Goal: Transaction & Acquisition: Purchase product/service

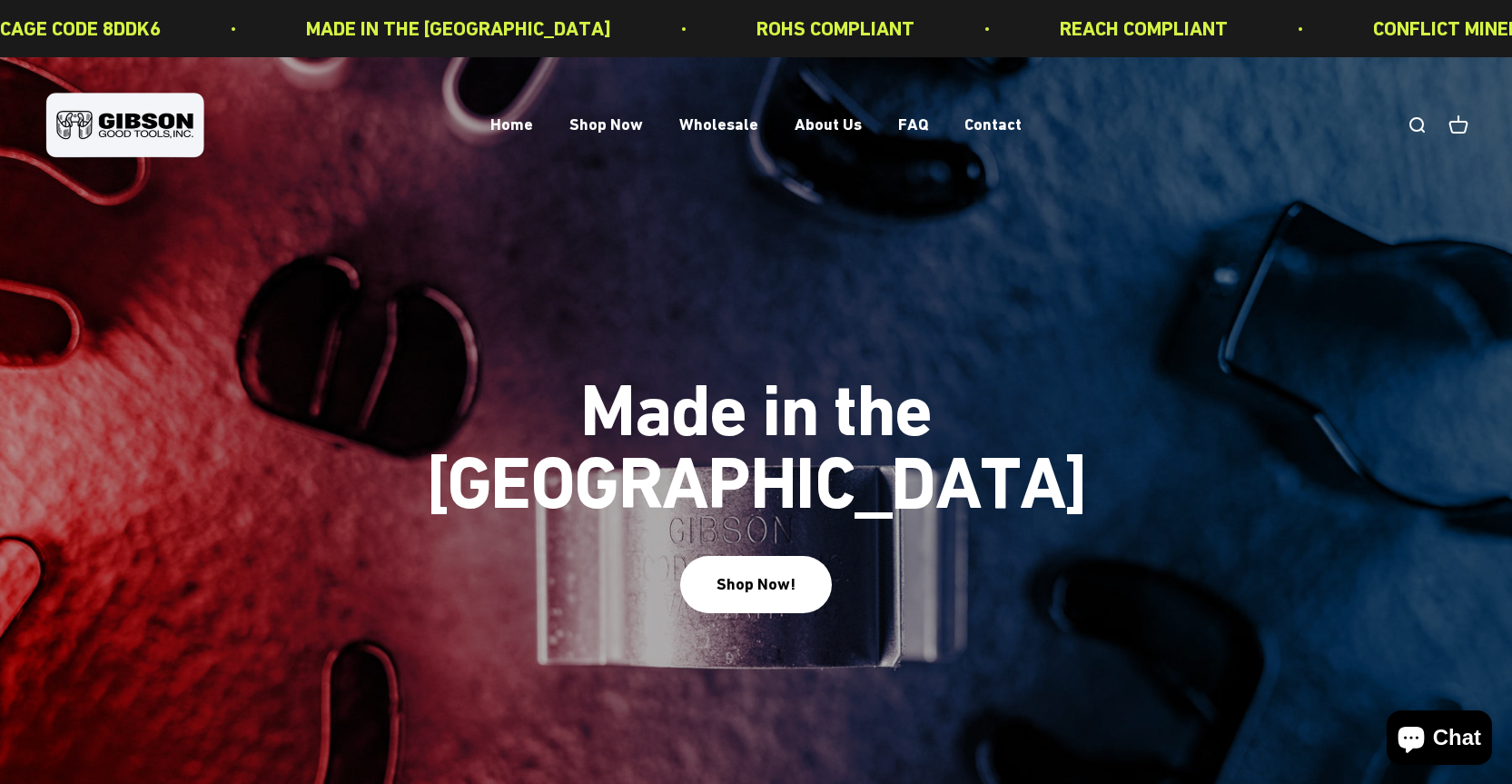
click at [1420, 130] on link "Open search" at bounding box center [1417, 125] width 20 height 20
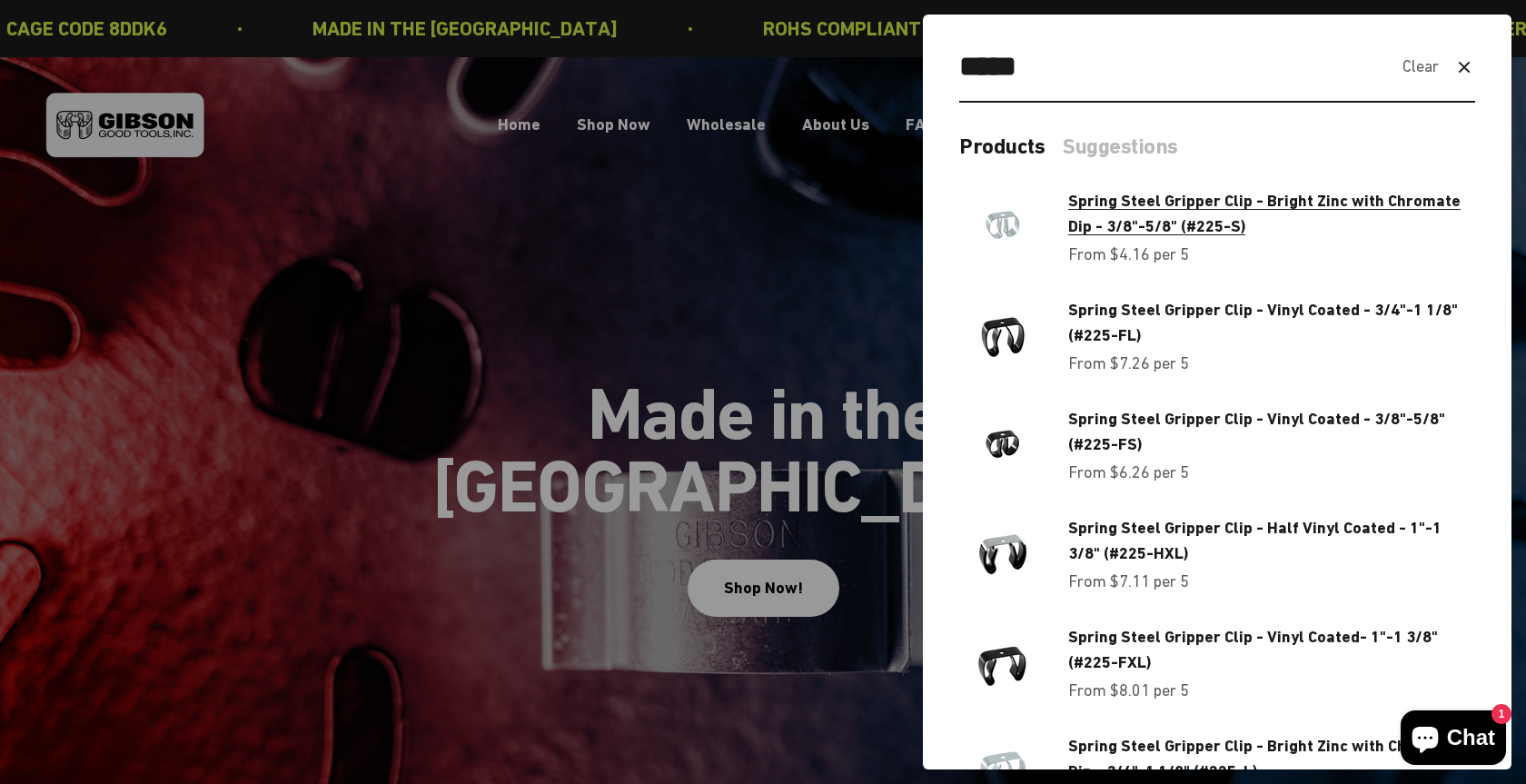
type input "*****"
click at [1172, 214] on span "Spring Steel Gripper Clip - Bright Zinc with Chromate Dip - 3/8"-5/8" (#225-S)" at bounding box center [1272, 213] width 407 height 53
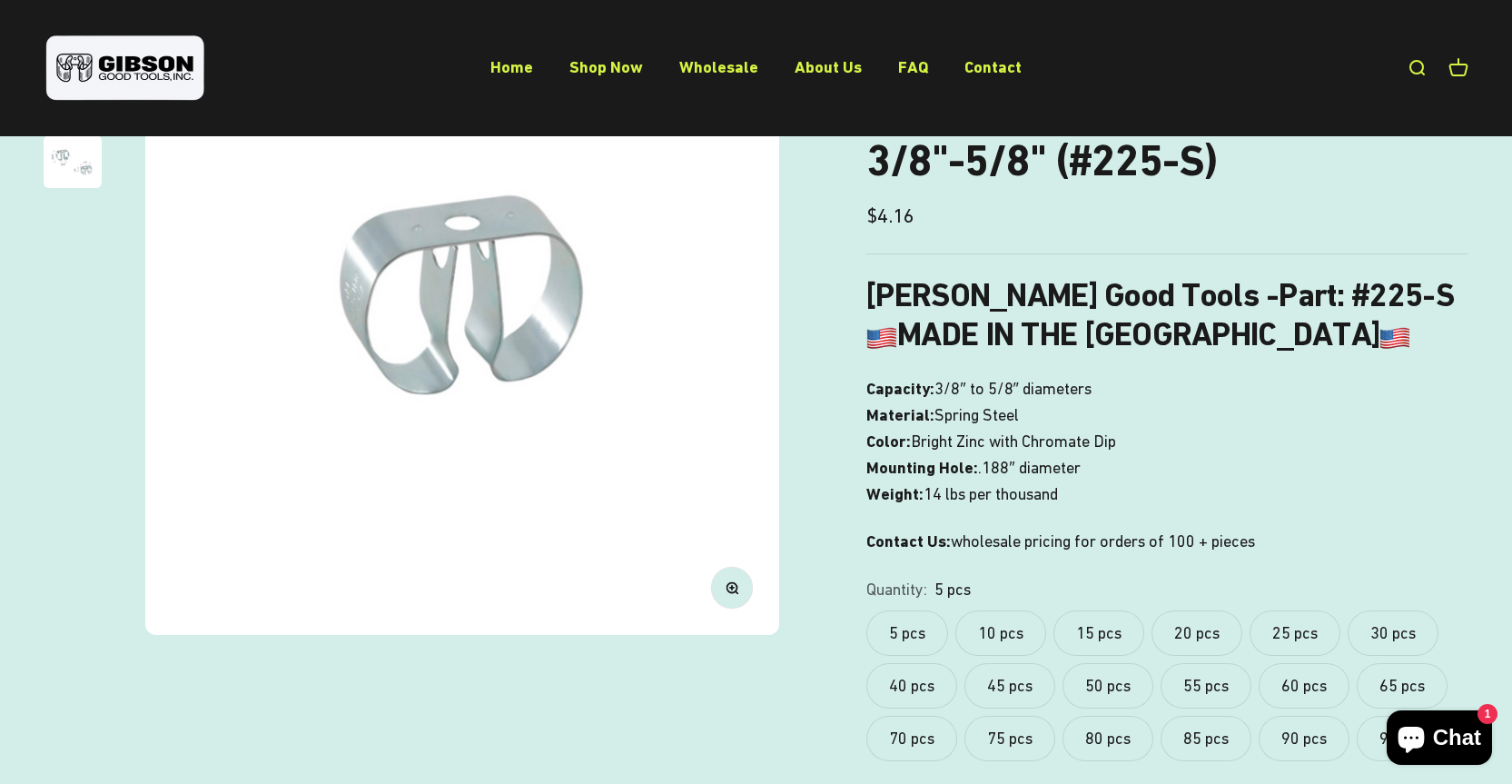
scroll to position [272, 0]
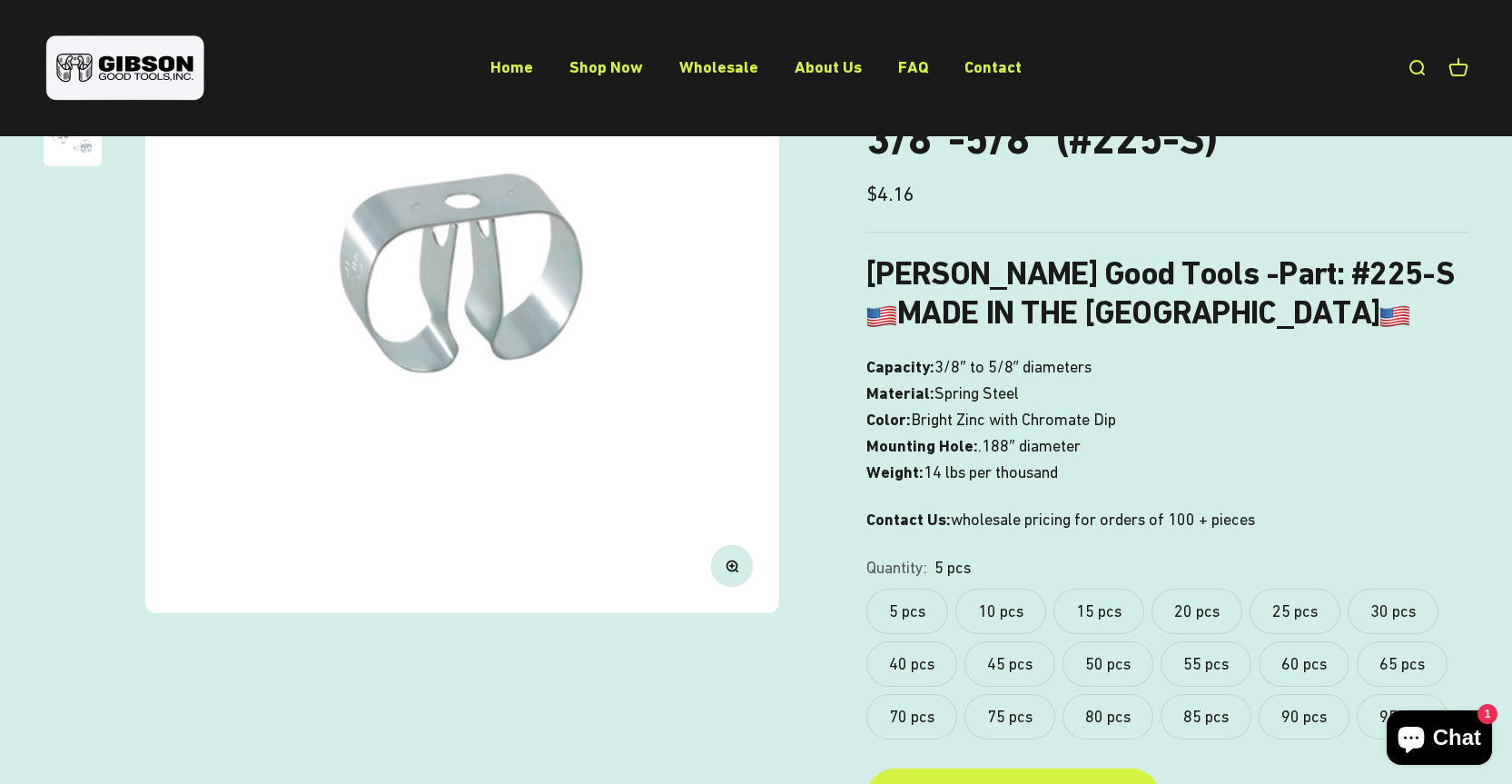
click at [1309, 662] on label "60 pcs" at bounding box center [1304, 664] width 90 height 46
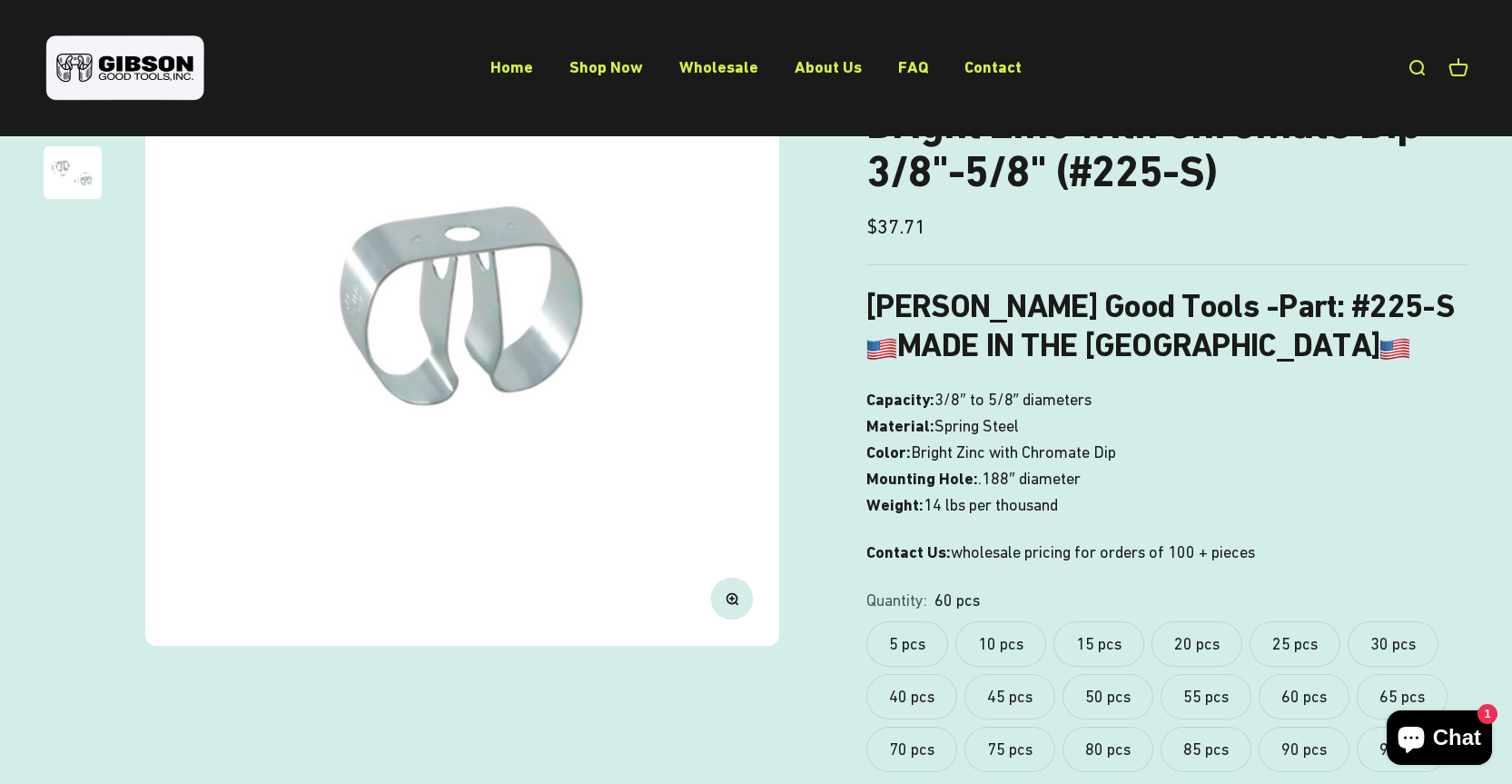
scroll to position [272, 0]
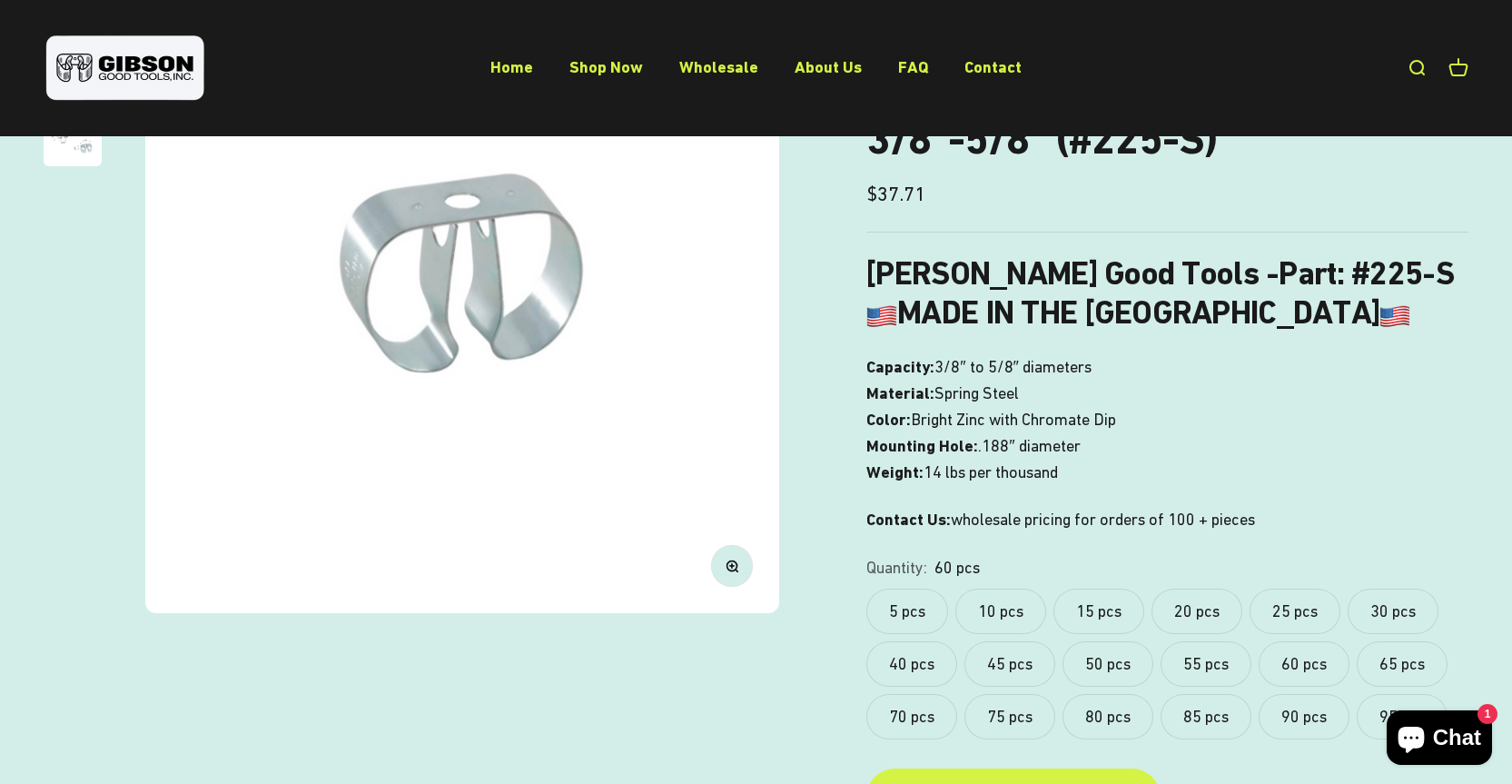
click at [1020, 711] on label "75 pcs" at bounding box center [1010, 717] width 90 height 46
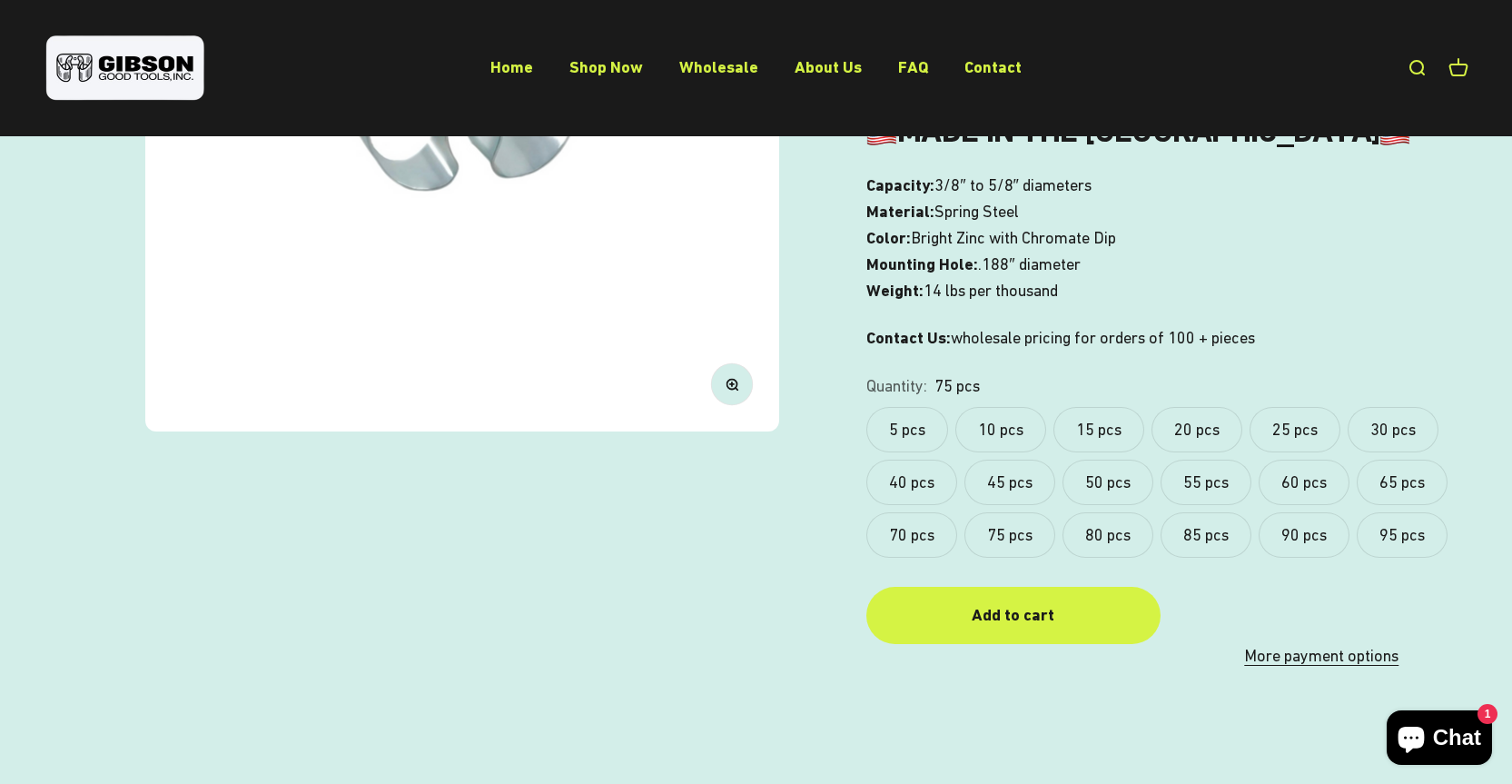
scroll to position [363, 0]
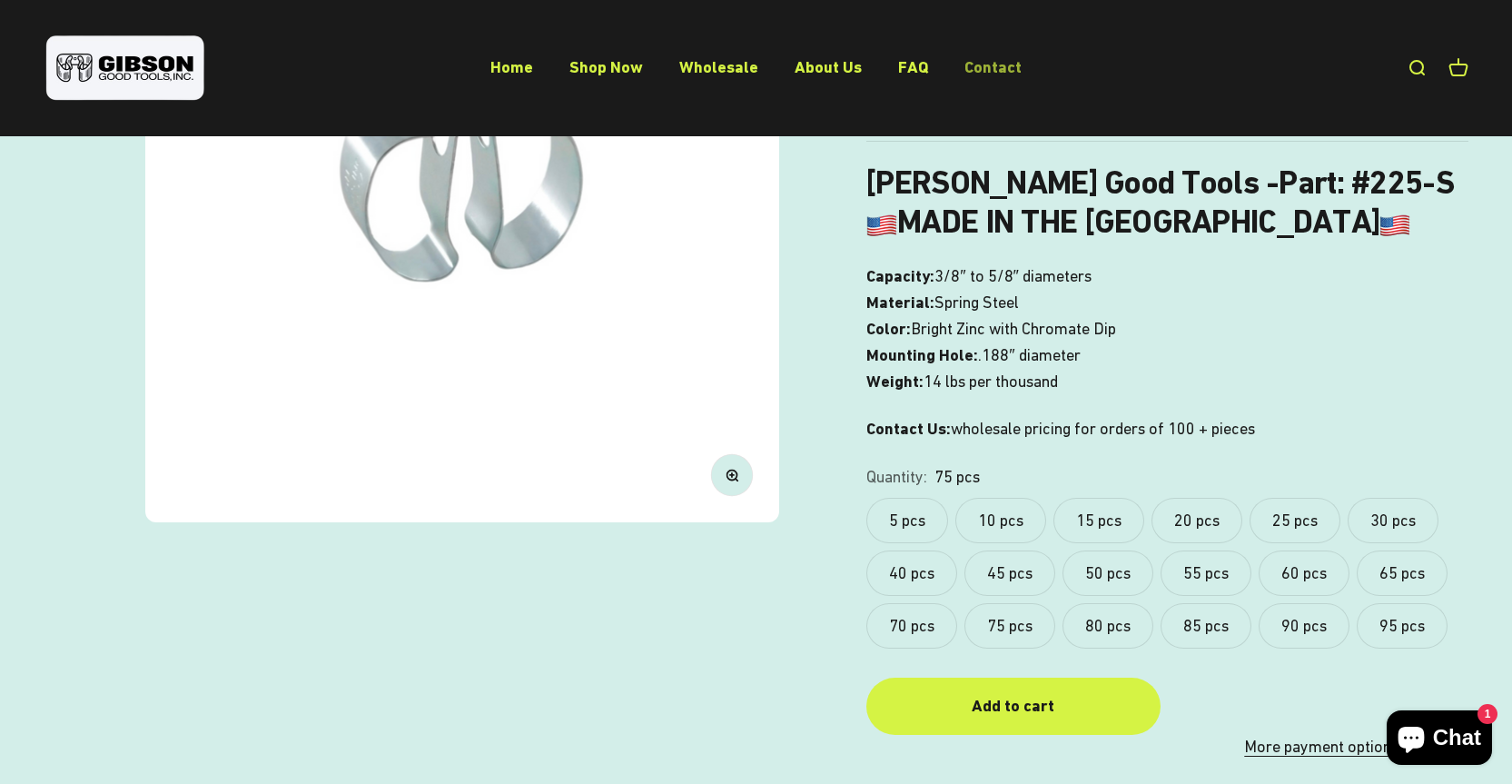
click at [982, 70] on link "Contact" at bounding box center [994, 66] width 58 height 19
